Goal: Task Accomplishment & Management: Manage account settings

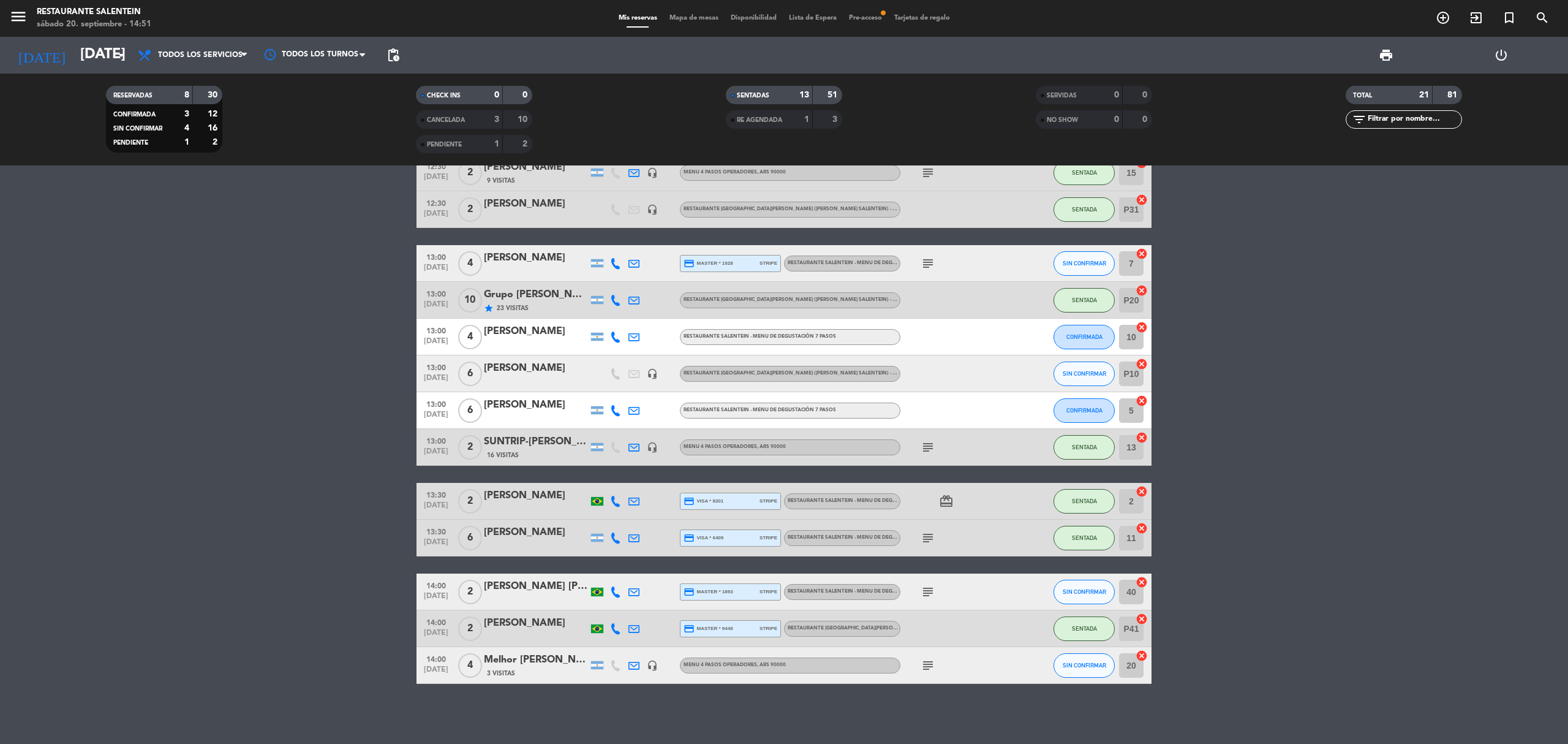
scroll to position [312, 0]
click at [942, 596] on div "subject" at bounding box center [956, 590] width 110 height 36
click at [924, 590] on icon "subject" at bounding box center [928, 591] width 15 height 15
click at [931, 670] on icon "subject" at bounding box center [928, 664] width 15 height 15
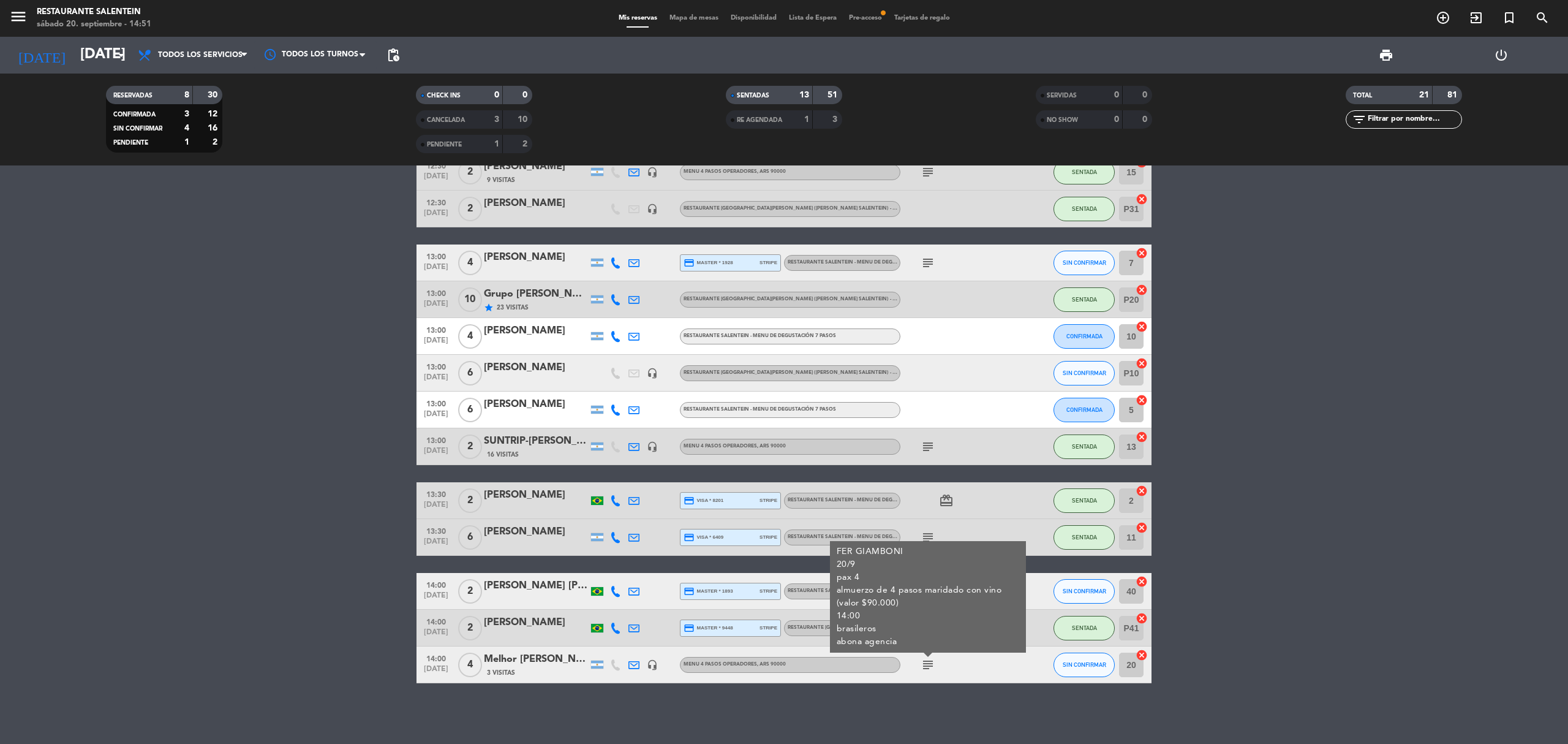
click at [931, 670] on icon "subject" at bounding box center [928, 664] width 15 height 15
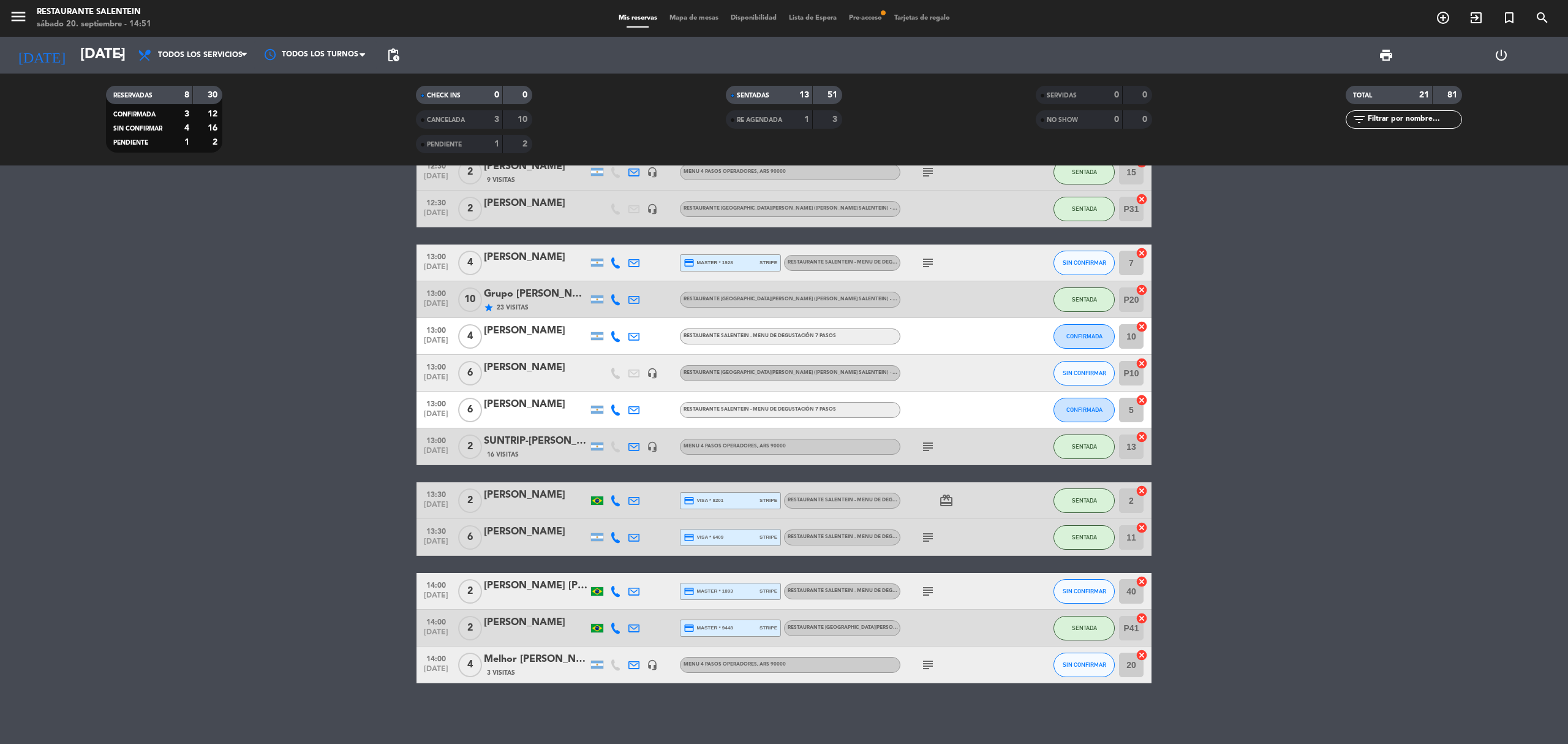
drag, startPoint x: 576, startPoint y: 636, endPoint x: 312, endPoint y: 546, distance: 278.9
click at [312, 546] on bookings-row "12:00 [DATE] 2 [PERSON_NAME] headset_mic RESTAURANTE SALENTEIN - Menu de Degust…" at bounding box center [784, 281] width 1568 height 804
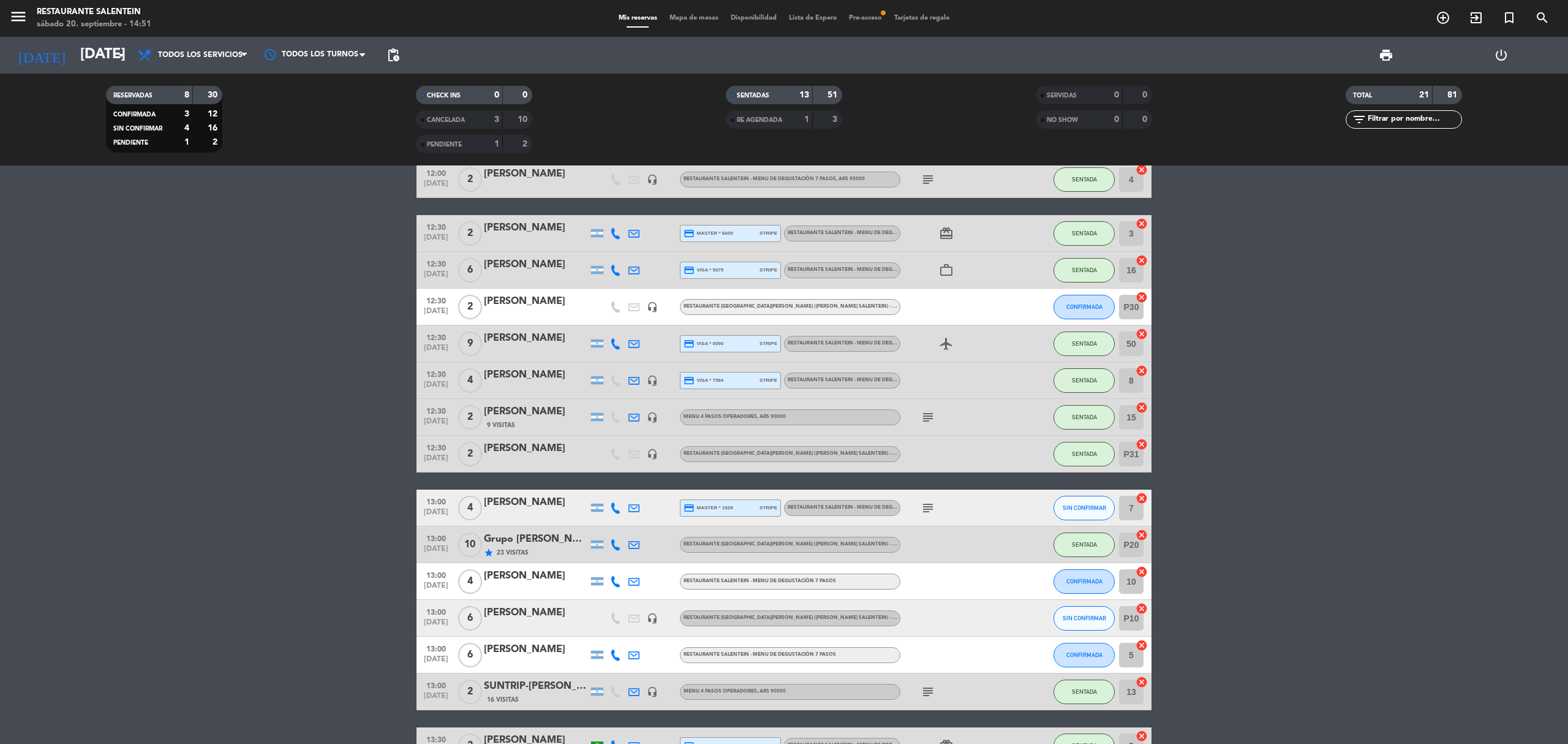
scroll to position [0, 0]
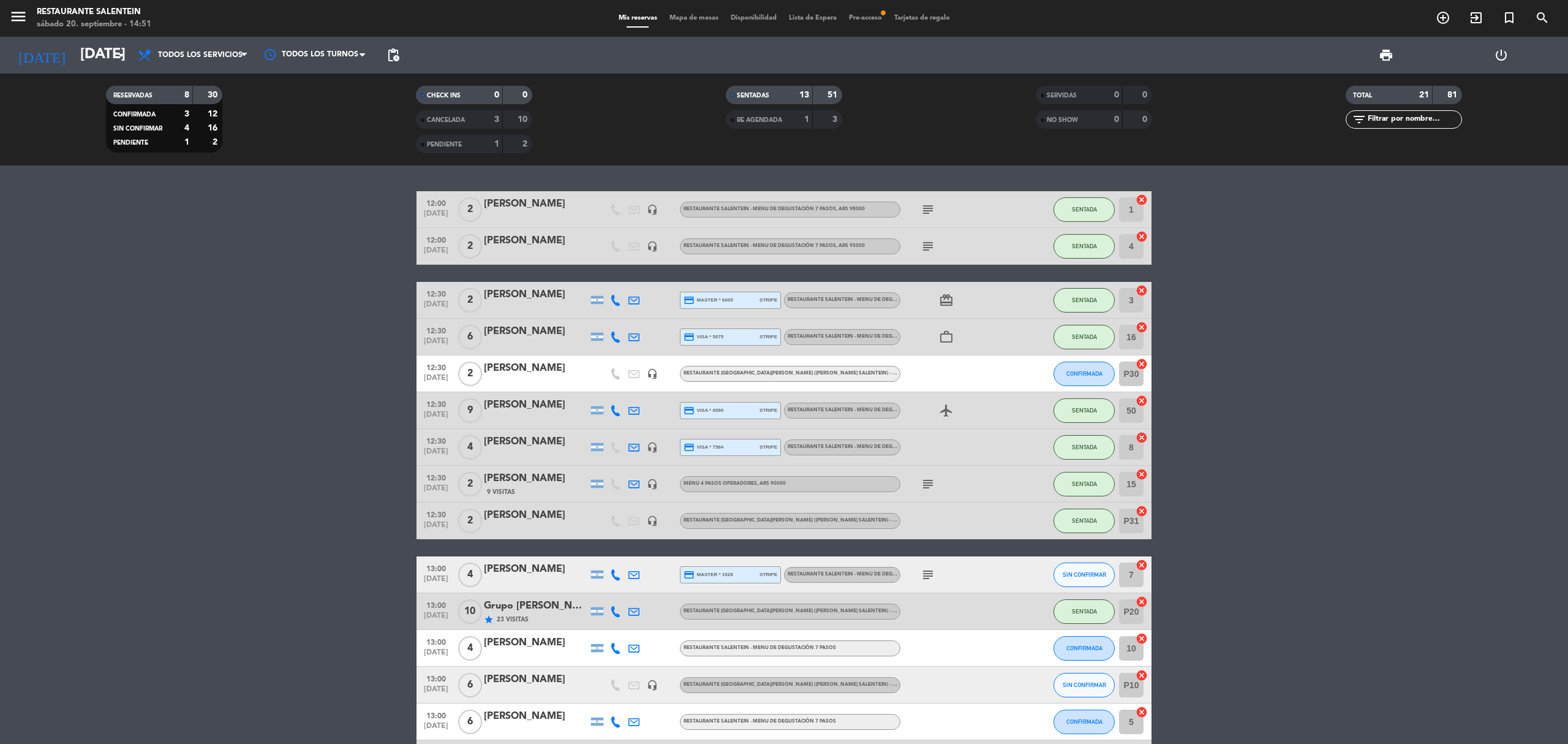
click at [652, 485] on icon "headset_mic" at bounding box center [652, 484] width 11 height 11
click at [657, 524] on icon "headset_mic" at bounding box center [652, 521] width 11 height 11
click at [557, 486] on div "9 Visitas" at bounding box center [536, 491] width 104 height 10
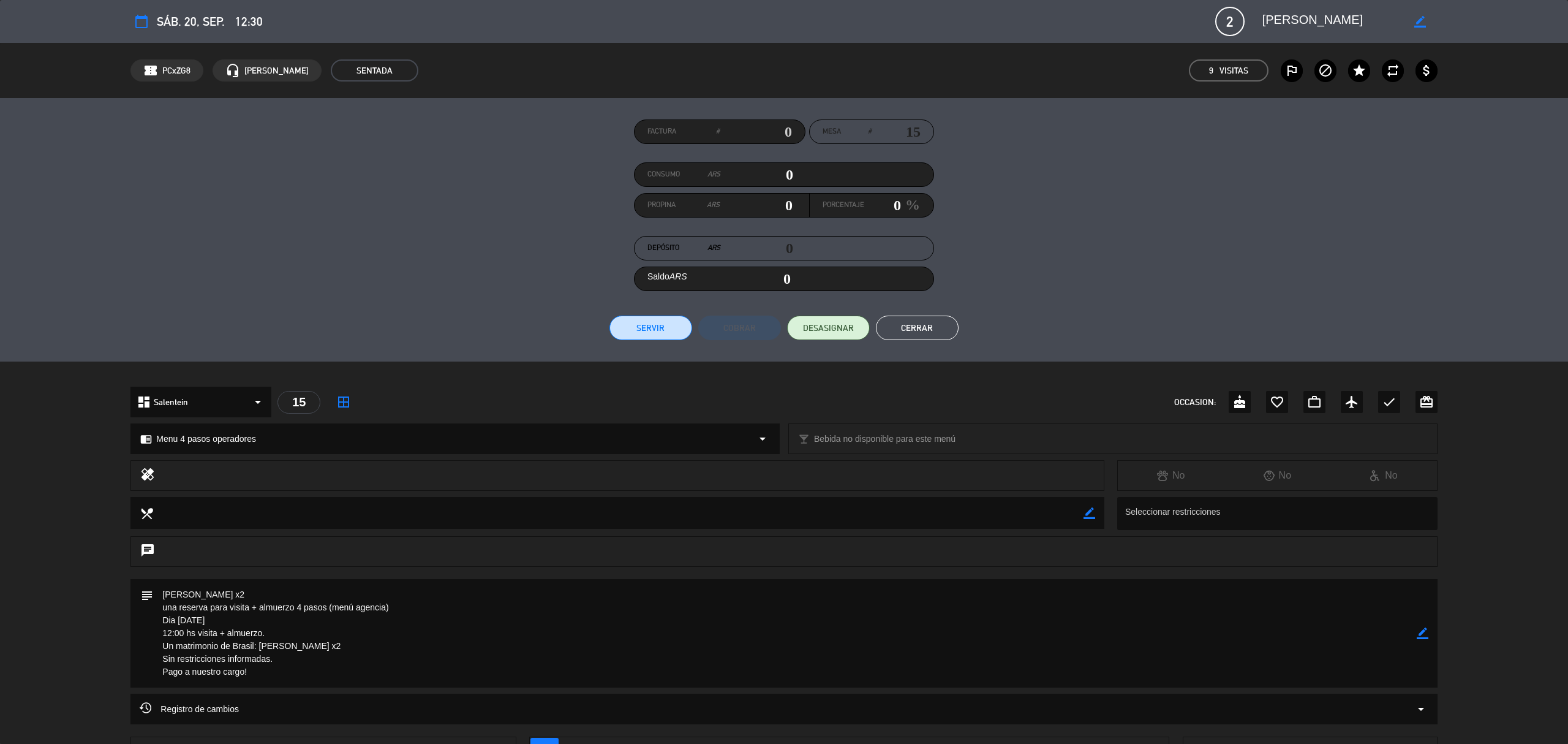
click at [946, 338] on button "Cerrar" at bounding box center [917, 328] width 83 height 25
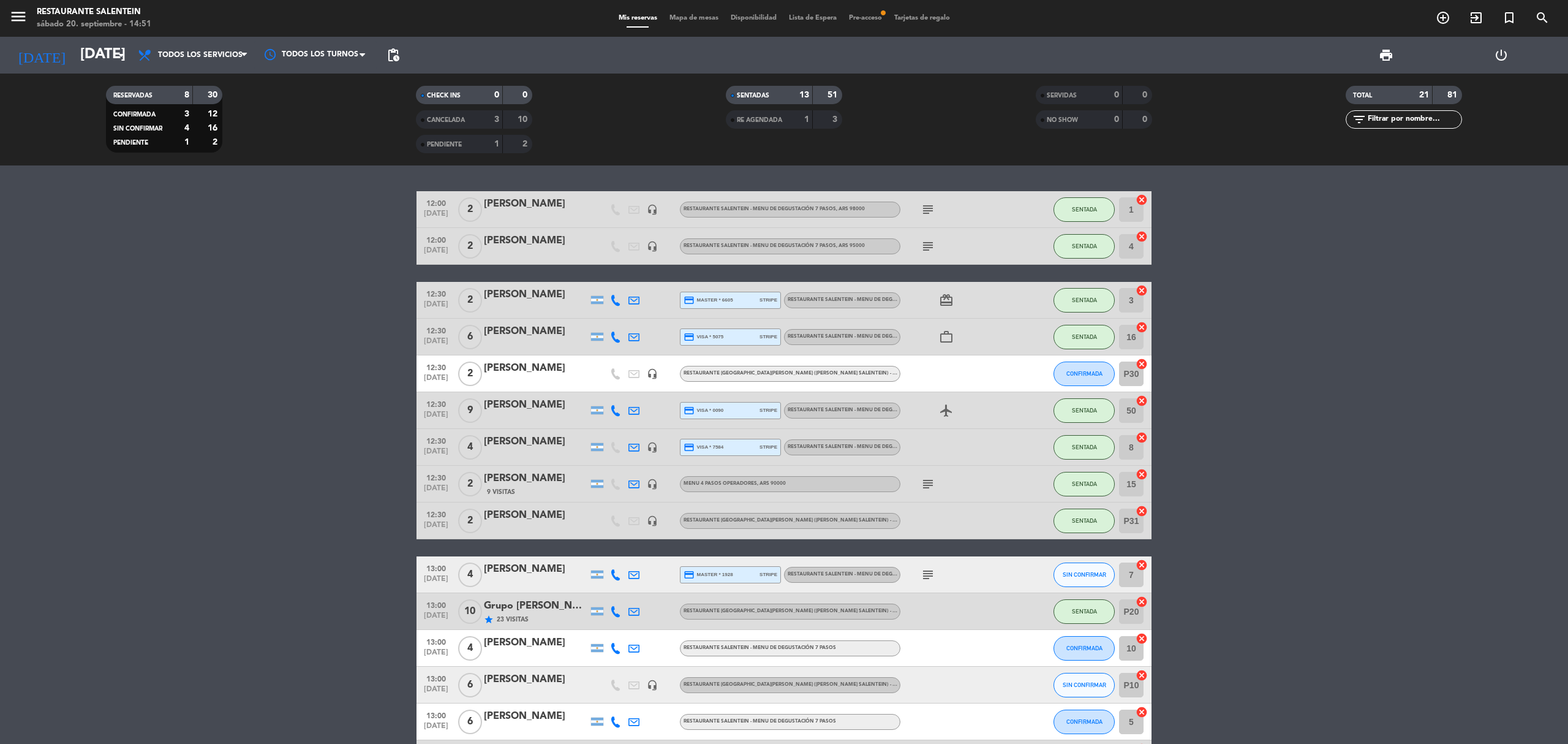
click at [590, 247] on div at bounding box center [597, 246] width 19 height 36
click at [580, 248] on div "[PERSON_NAME]" at bounding box center [536, 241] width 104 height 16
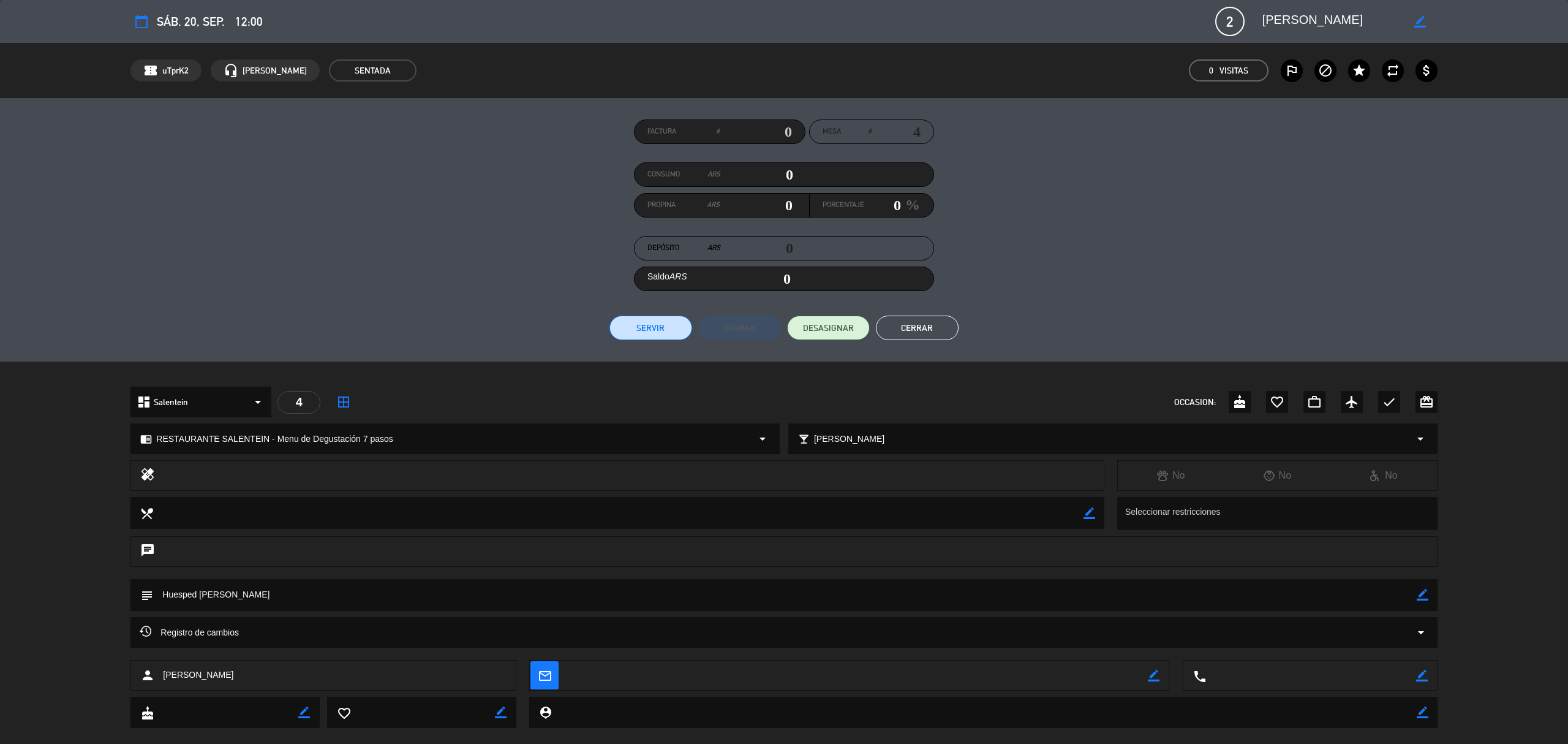
click at [905, 324] on button "Cerrar" at bounding box center [917, 328] width 83 height 25
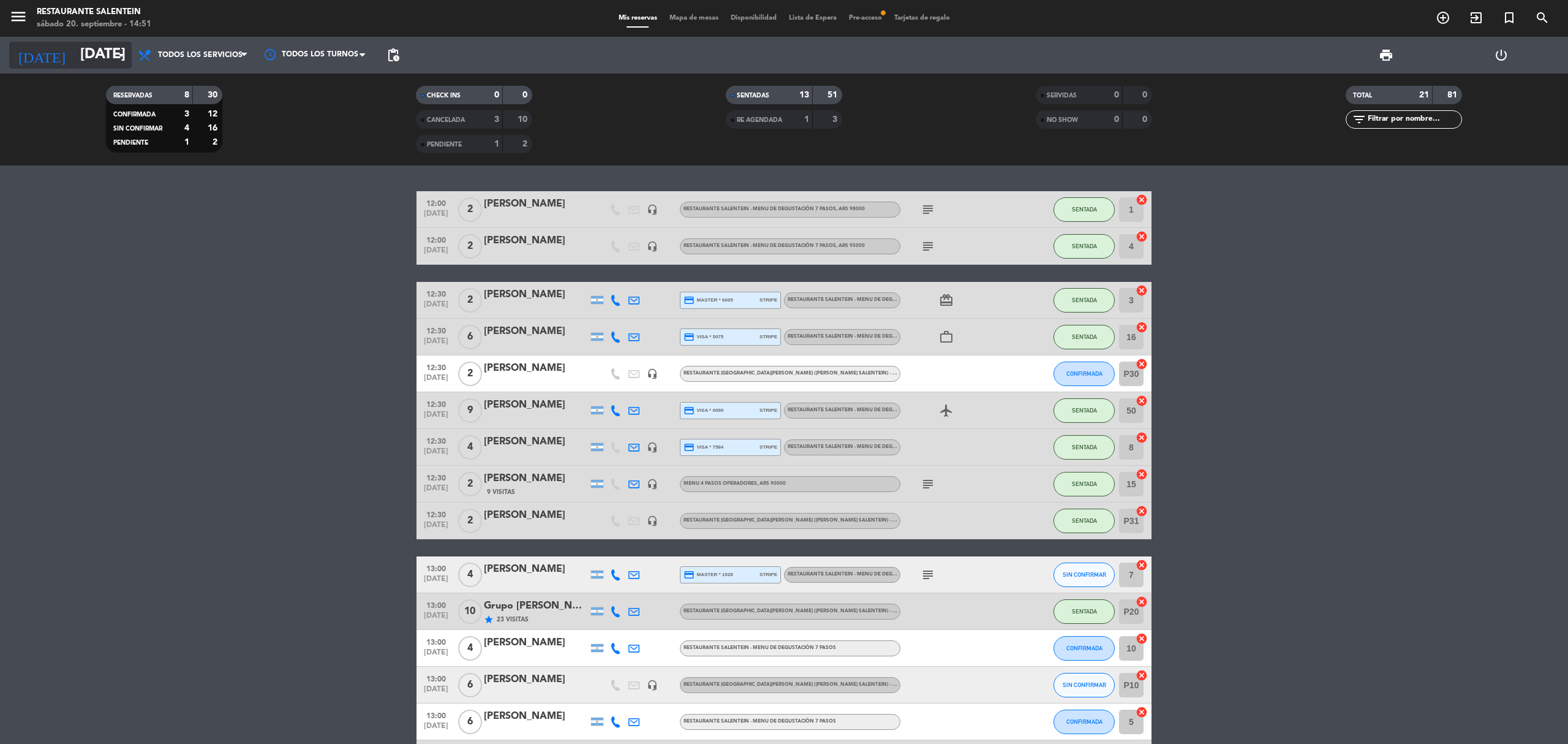
click at [74, 48] on input "[DATE]" at bounding box center [165, 55] width 182 height 29
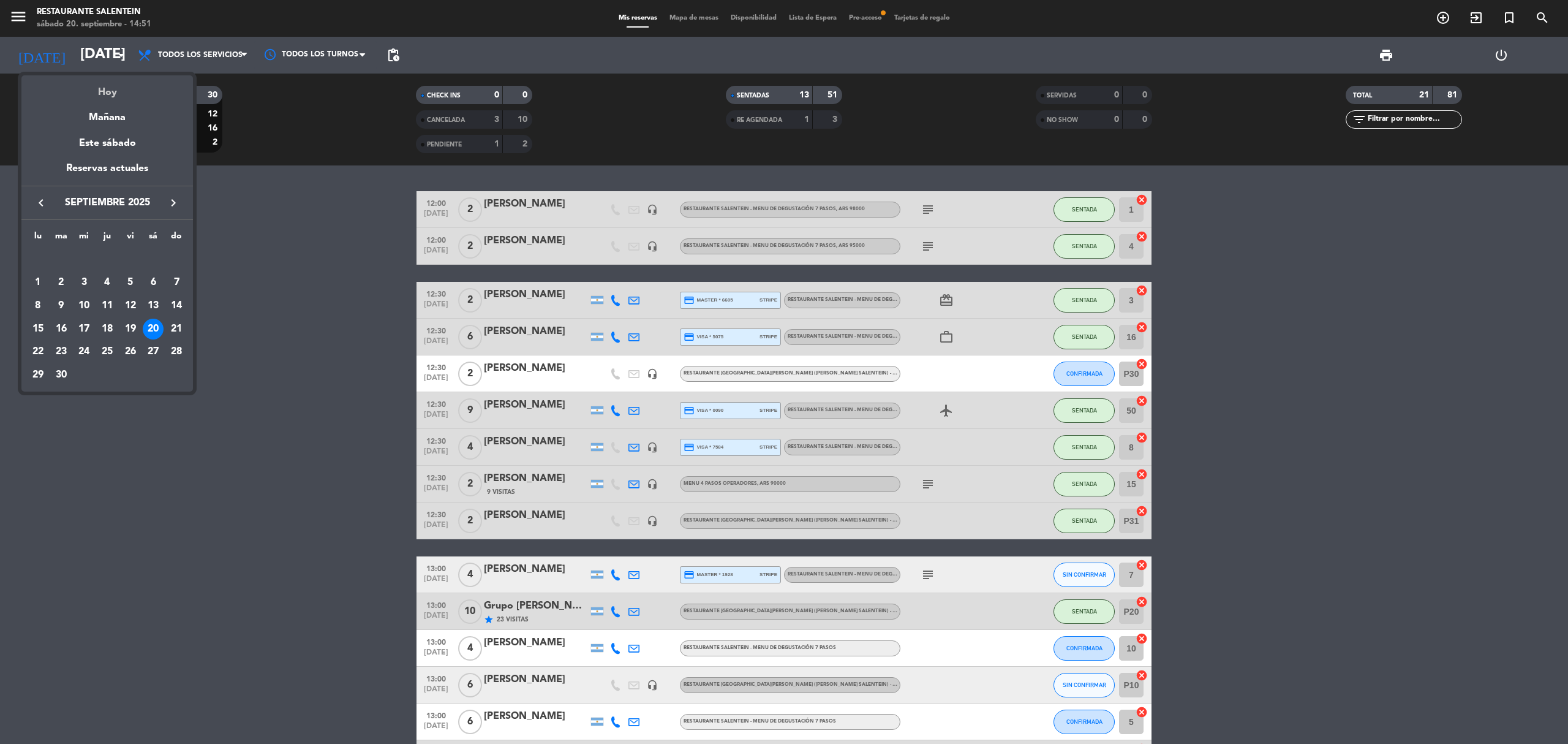
click at [95, 98] on div "Hoy" at bounding box center [107, 88] width 171 height 25
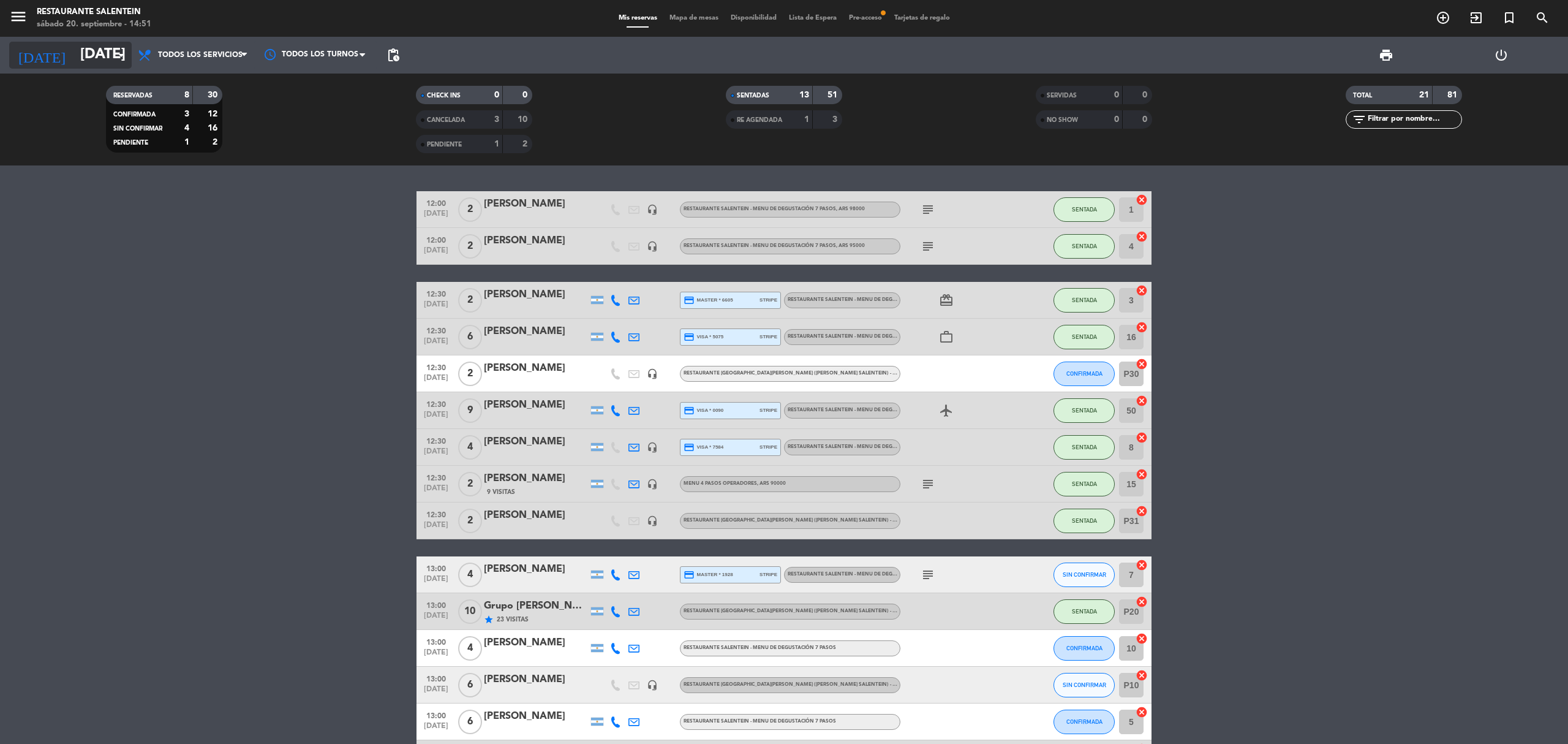
click at [88, 61] on input "[DATE]" at bounding box center [165, 55] width 182 height 29
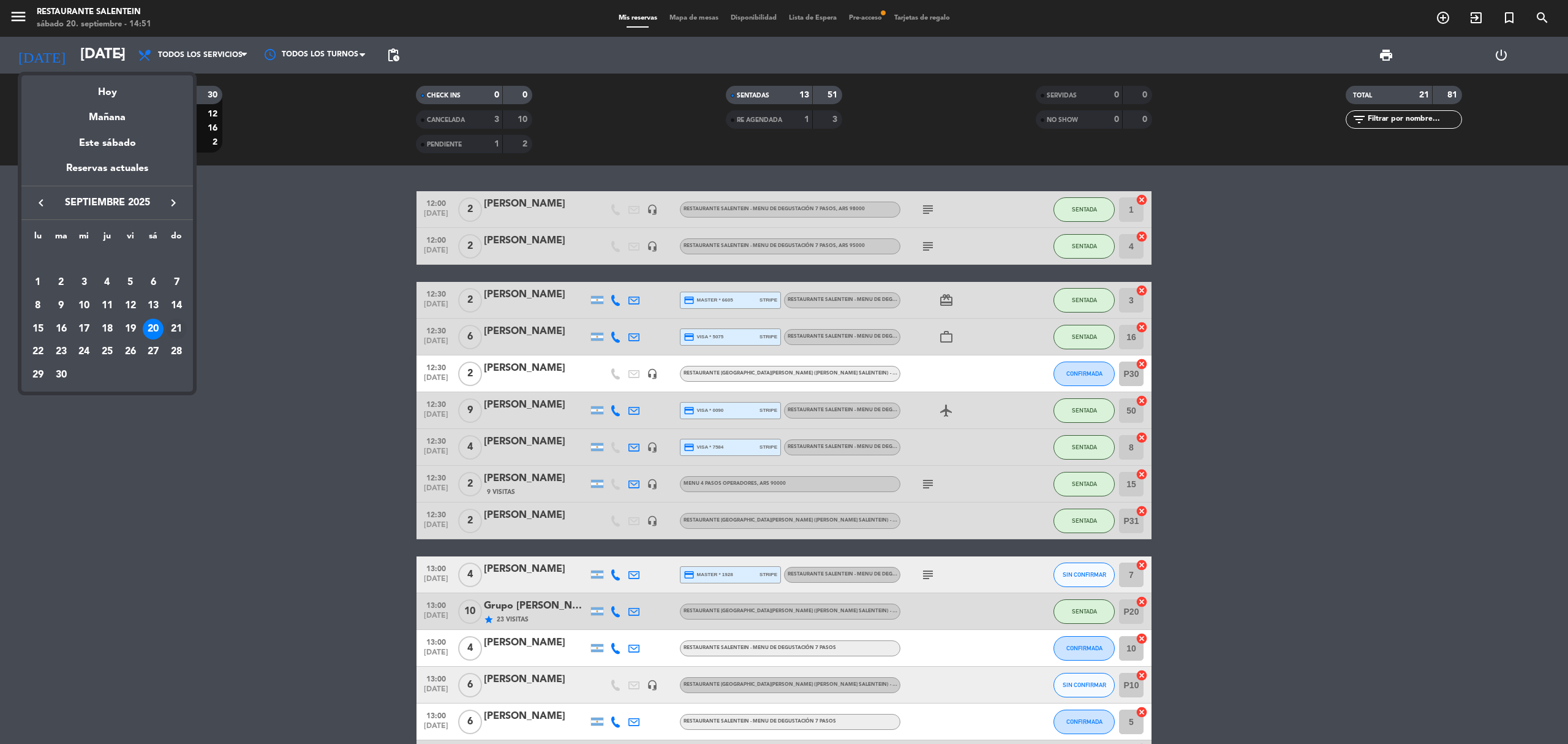
click at [167, 327] on div "21" at bounding box center [176, 329] width 21 height 21
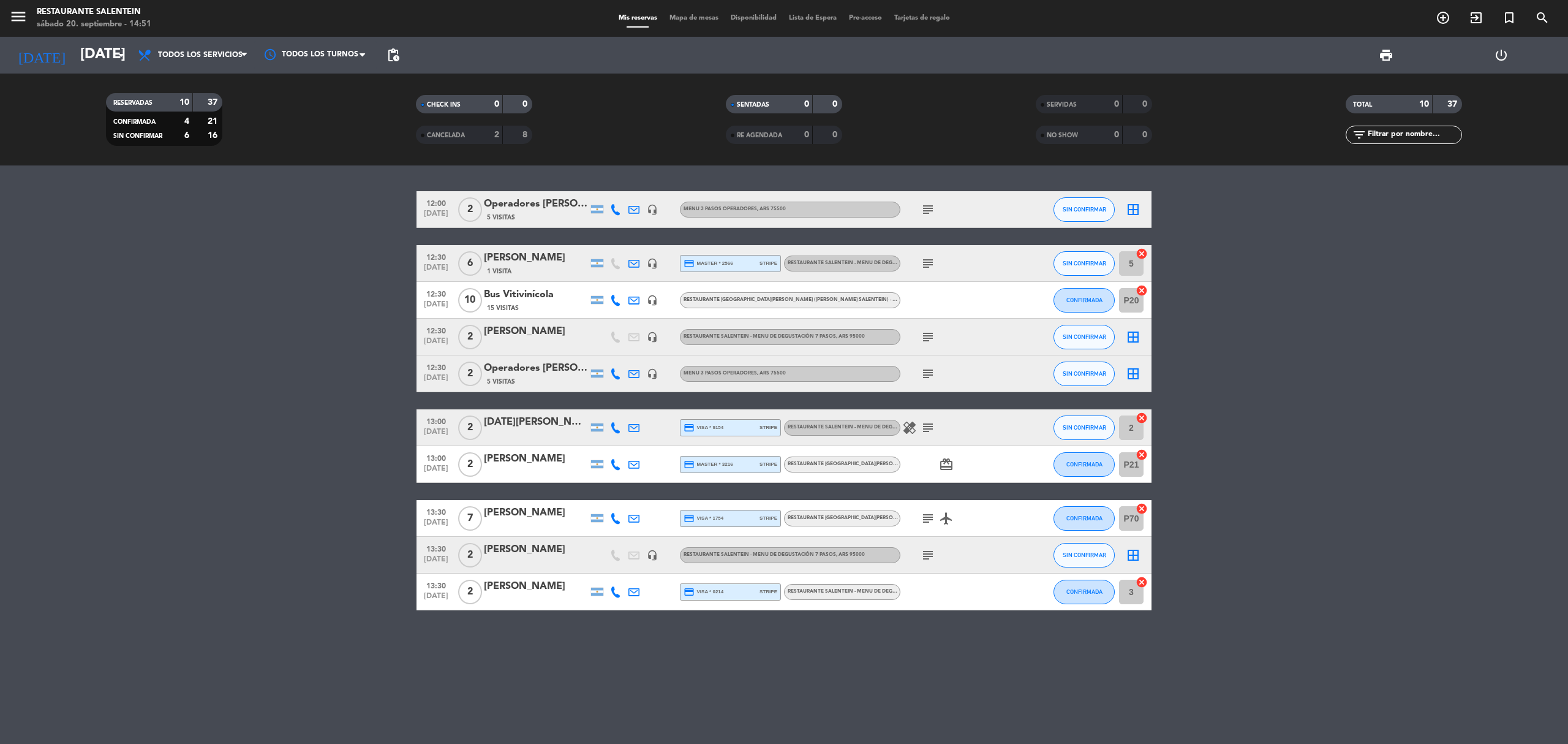
click at [922, 204] on icon "subject" at bounding box center [928, 209] width 15 height 15
click at [922, 204] on icon "subject" at bounding box center [928, 209] width 15 height 15
click at [925, 516] on icon "subject" at bounding box center [928, 518] width 15 height 15
click at [922, 555] on icon "subject" at bounding box center [928, 555] width 15 height 15
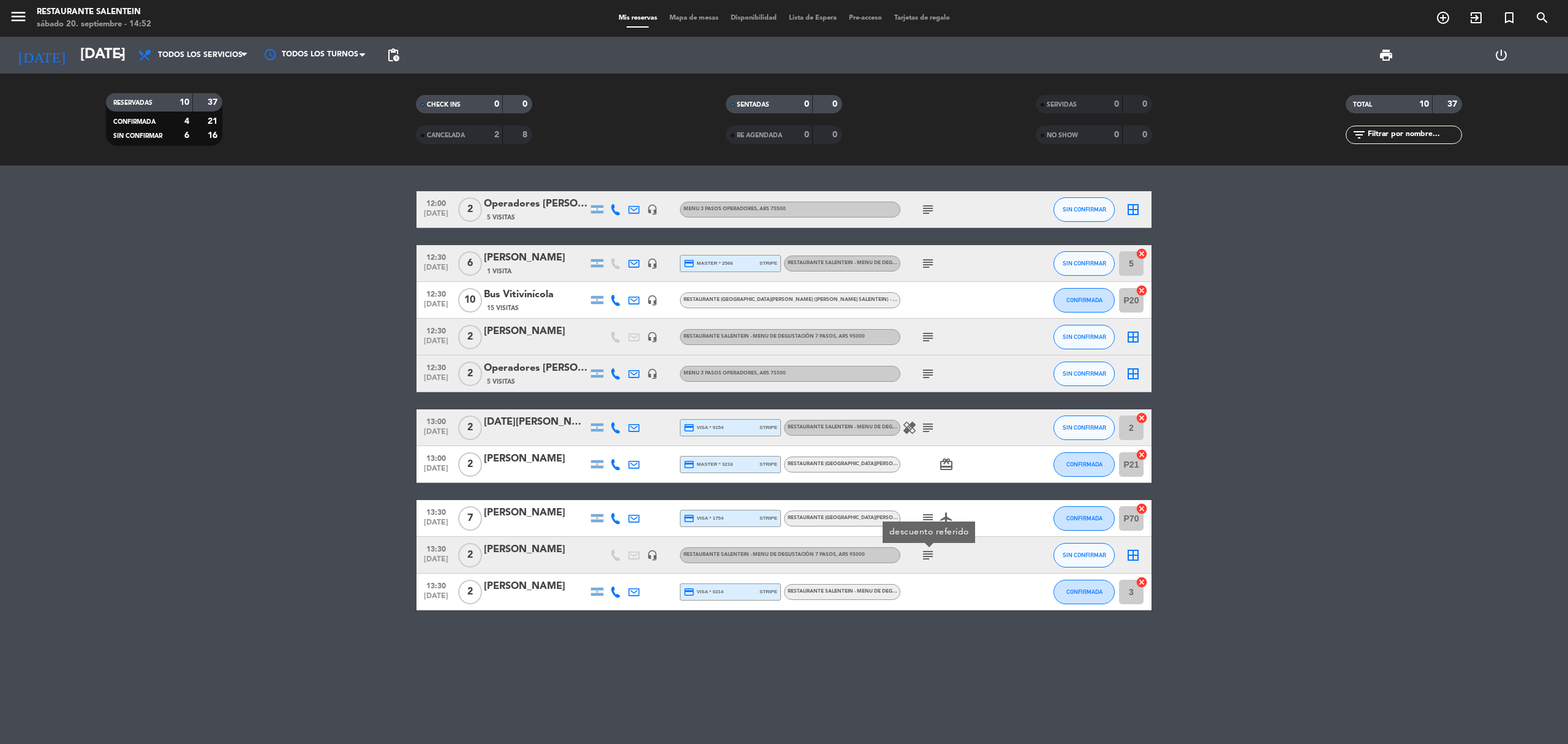
click at [655, 552] on icon "headset_mic" at bounding box center [652, 555] width 11 height 11
click at [92, 55] on input "[DATE]" at bounding box center [165, 55] width 182 height 29
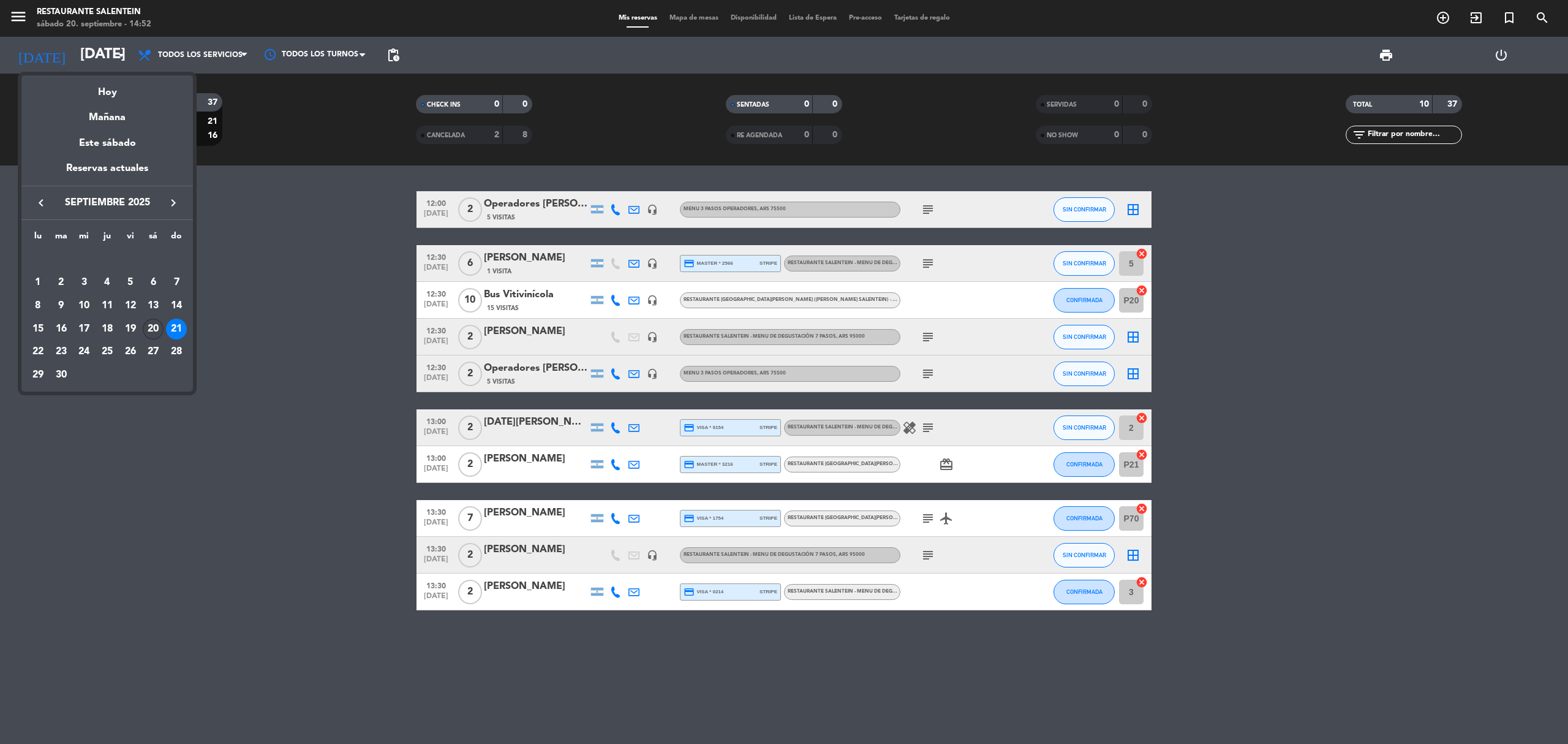
click at [152, 334] on div "20" at bounding box center [153, 329] width 21 height 21
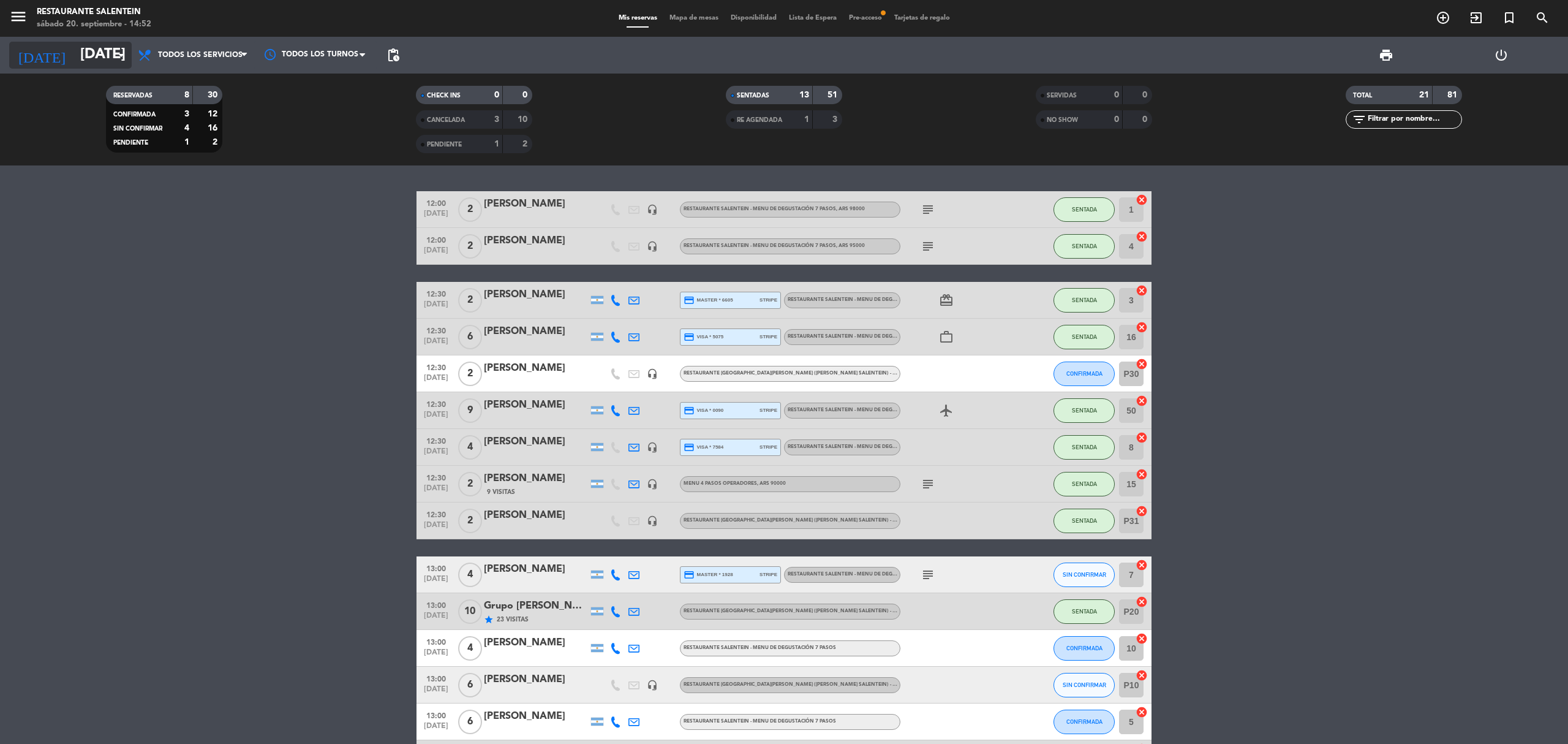
click at [115, 53] on icon "arrow_drop_down" at bounding box center [121, 55] width 15 height 15
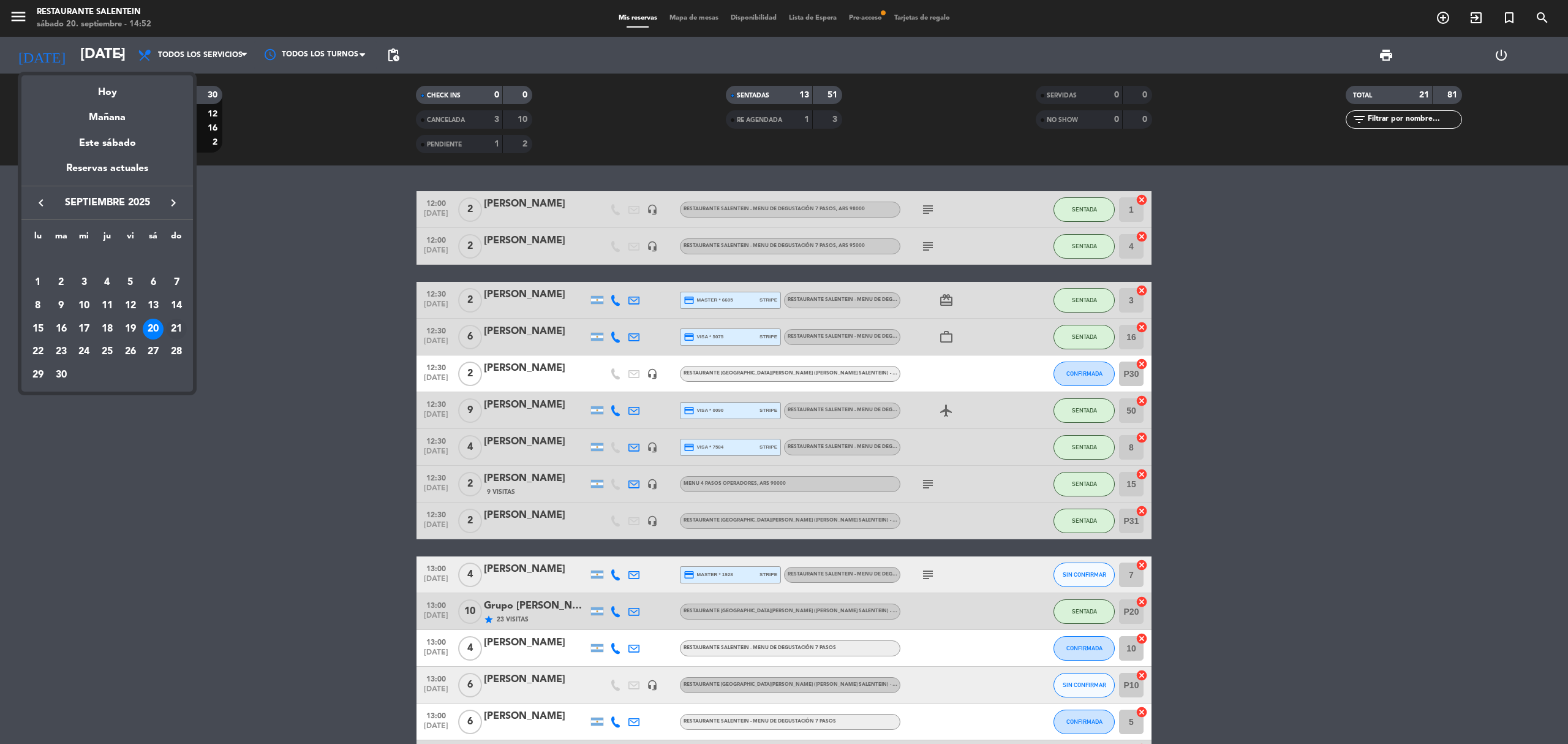
click at [175, 330] on div "21" at bounding box center [176, 329] width 21 height 21
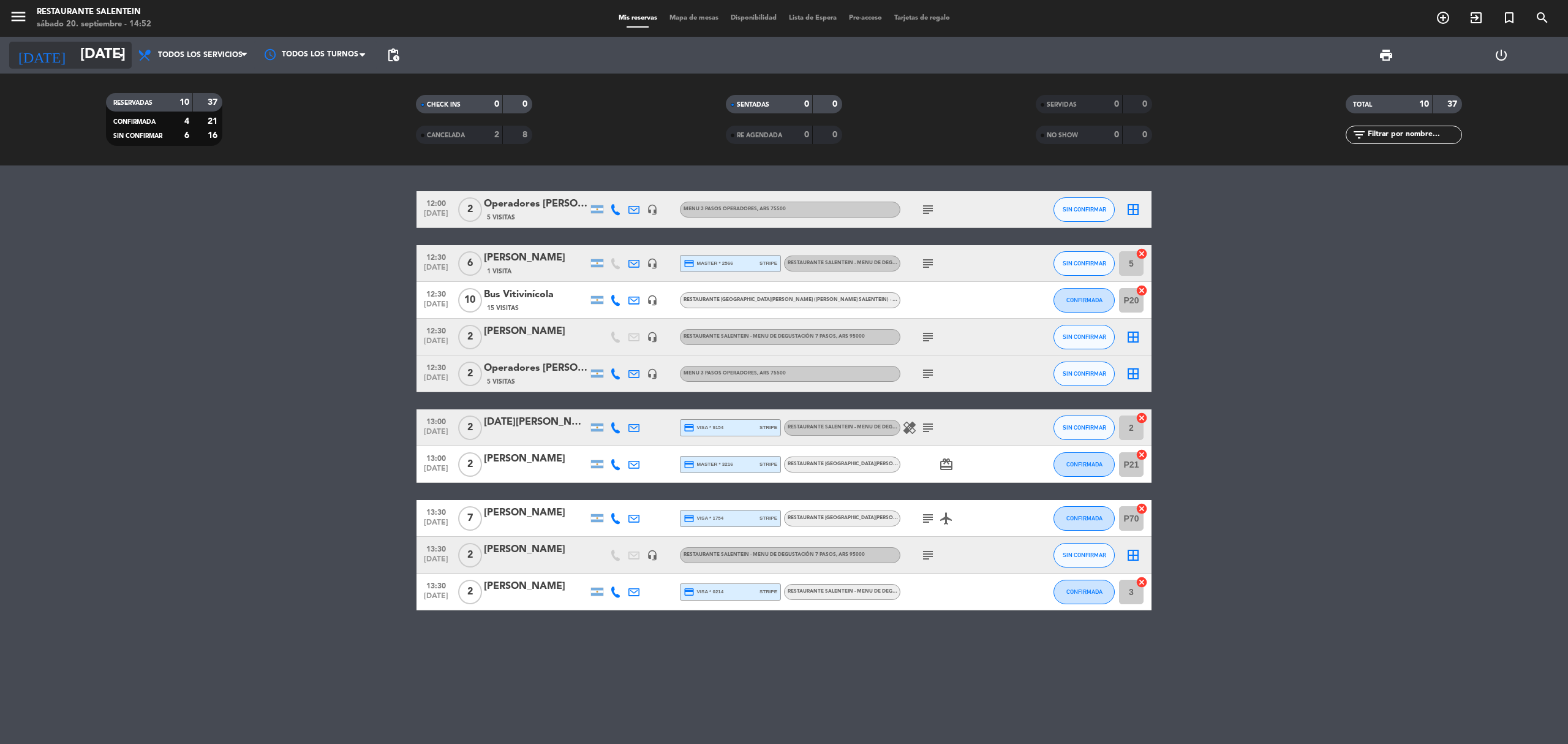
click at [74, 59] on input "[DATE]" at bounding box center [165, 55] width 182 height 29
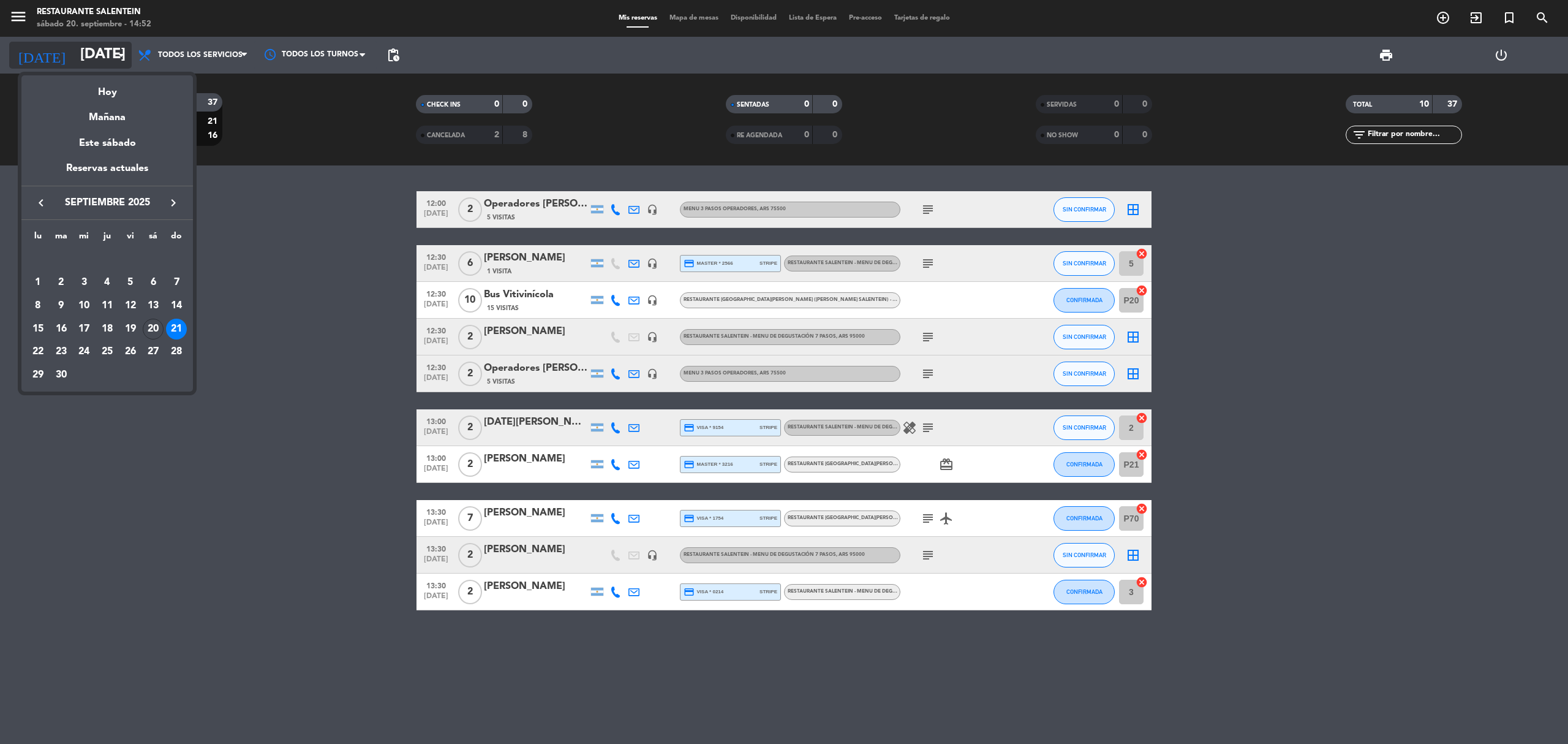
click at [106, 89] on div "Hoy" at bounding box center [107, 88] width 171 height 25
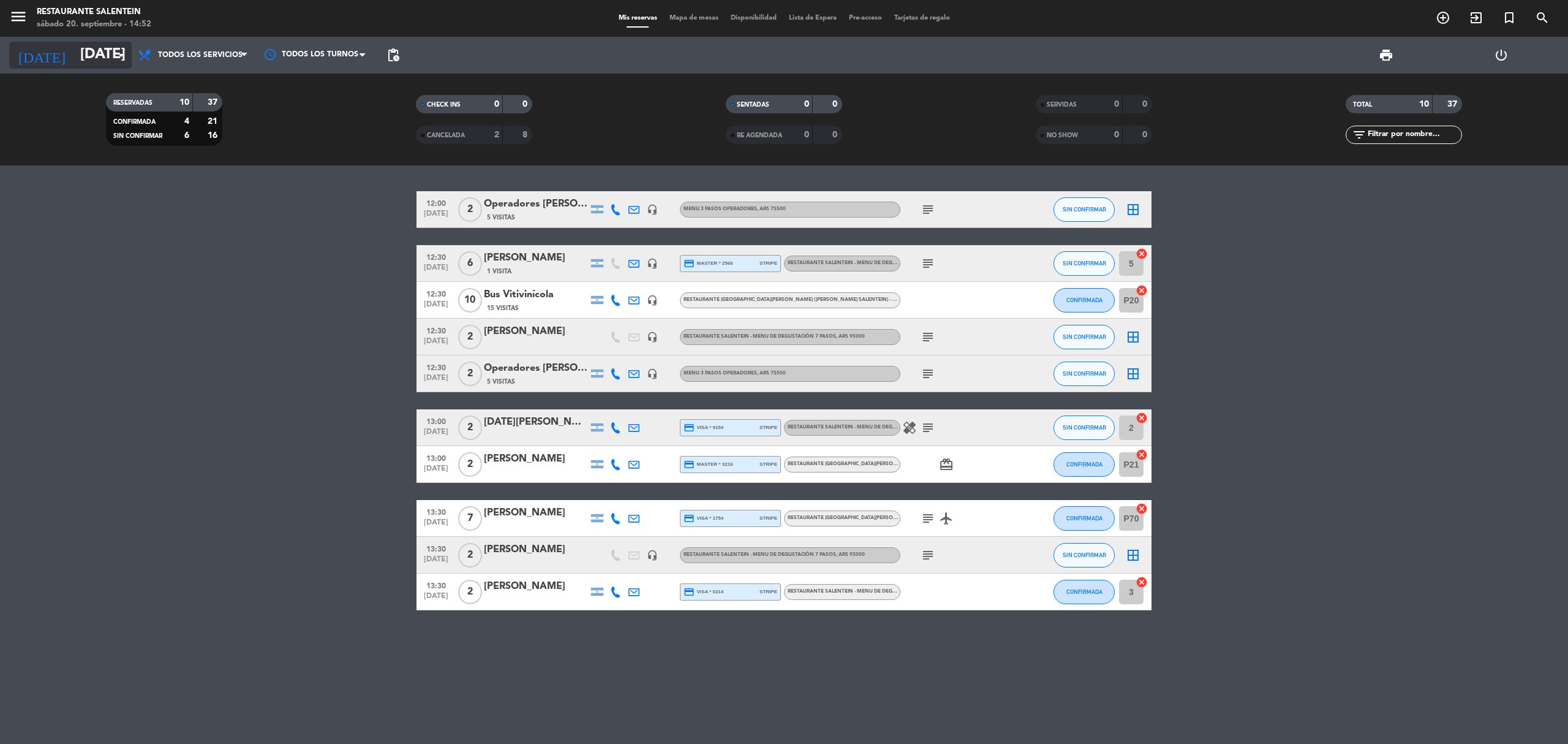
type input "[DATE]"
